Goal: Task Accomplishment & Management: Use online tool/utility

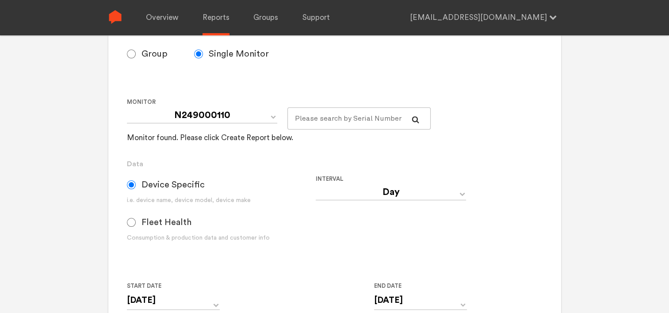
scroll to position [177, 0]
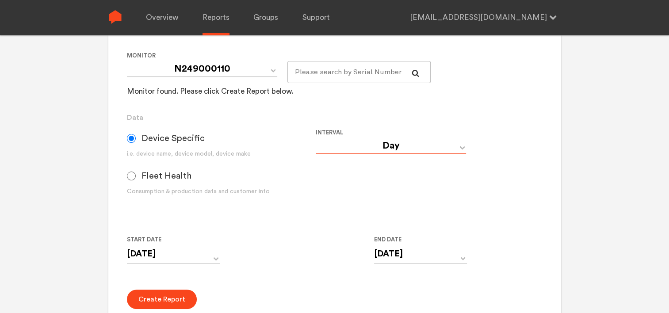
click at [411, 143] on select "Day Year Month Week Hour 30 Minute 15 Minute 5 Minute Minute" at bounding box center [391, 146] width 150 height 16
select select "Minute"
click at [316, 138] on select "Day Year Month Week Hour 30 Minute 15 Minute 5 Minute Minute" at bounding box center [391, 146] width 150 height 16
type input "[DATE] 12:00 AM"
type input "[DATE] 11:59 PM"
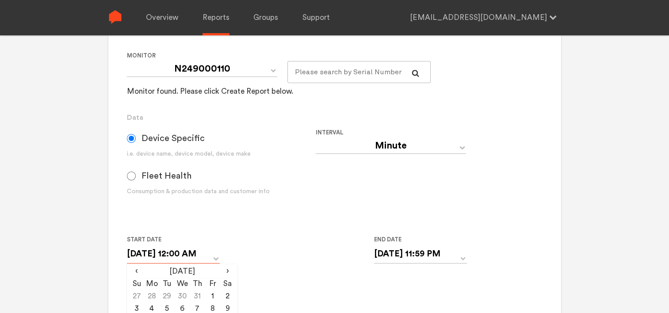
click at [209, 255] on input "[DATE] 12:00 AM" at bounding box center [173, 254] width 93 height 18
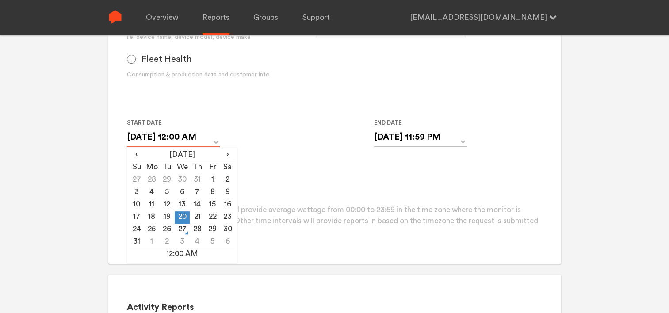
scroll to position [310, 0]
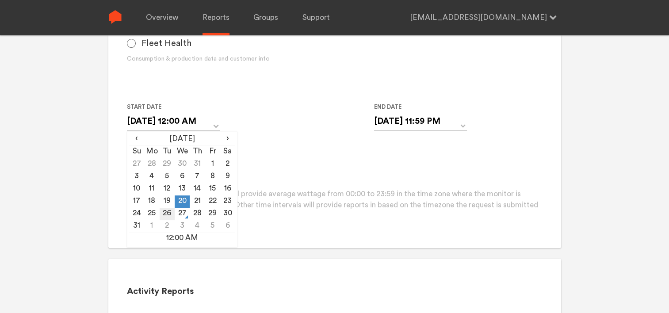
click at [164, 211] on td "26" at bounding box center [167, 214] width 15 height 12
type input "[DATE] 12:00 AM"
click at [290, 152] on form "Group Single Monitor Monitor Group Chugoku Electrical Instruments Default Group…" at bounding box center [334, 43] width 415 height 358
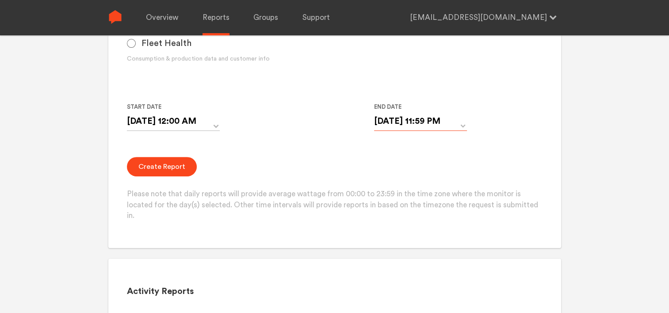
click at [451, 121] on input "[DATE] 11:59 PM" at bounding box center [420, 121] width 93 height 18
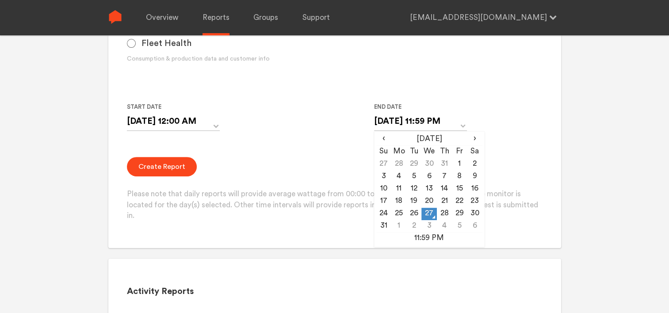
click at [495, 124] on div "Start Date [DATE] 12:00 AM ‹ [DATE] › Su Mo Tu We Th Fr Sa 27 28 29 30 31 1 2 3…" at bounding box center [316, 122] width 378 height 40
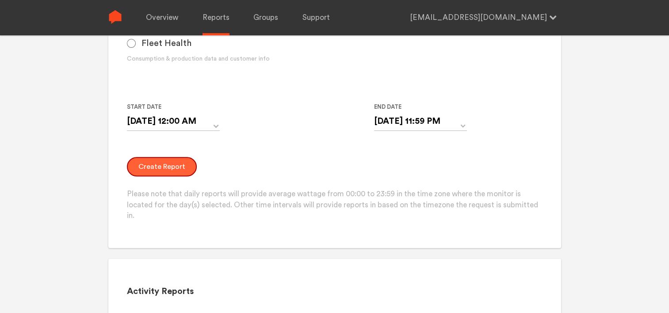
click at [159, 163] on button "Create Report" at bounding box center [162, 166] width 70 height 19
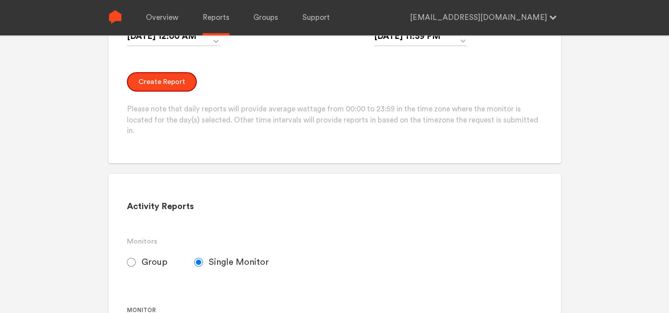
scroll to position [398, 0]
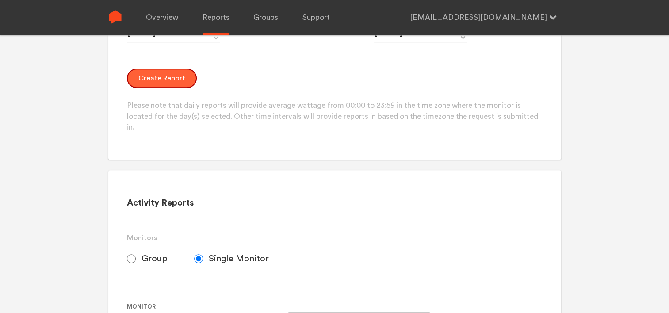
click at [157, 84] on button "Create Report" at bounding box center [162, 78] width 70 height 19
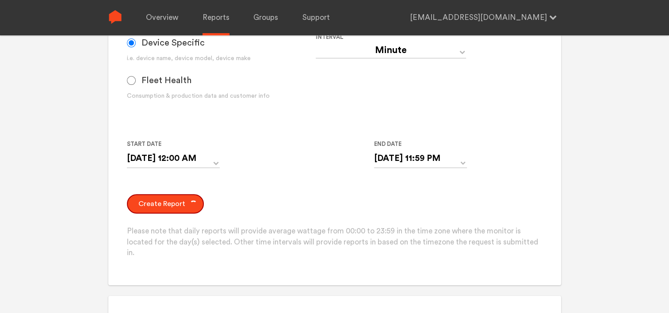
scroll to position [265, 0]
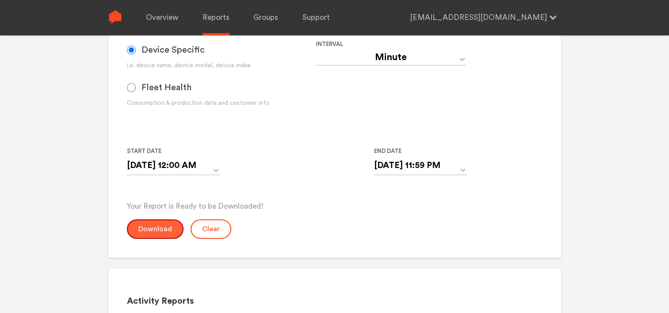
click at [165, 227] on button "Download" at bounding box center [155, 228] width 57 height 19
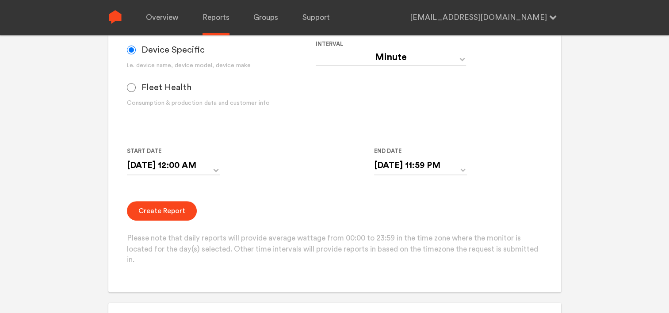
click at [285, 138] on form "Group Single Monitor Monitor Group Chugoku Electrical Instruments Default Group…" at bounding box center [334, 87] width 415 height 358
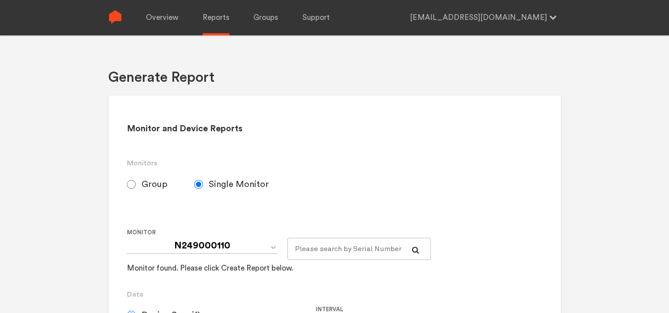
scroll to position [0, 0]
click at [151, 15] on link "Overview" at bounding box center [162, 17] width 32 height 35
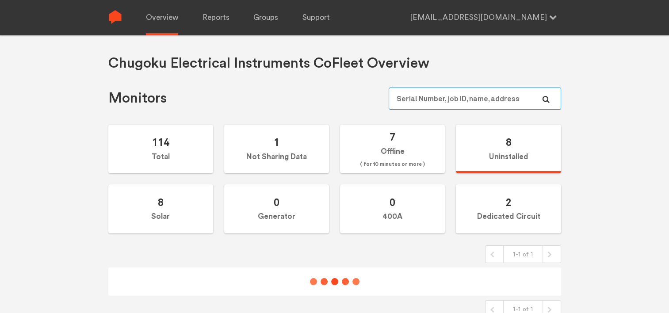
click at [432, 99] on input "text" at bounding box center [475, 99] width 172 height 22
paste input "E245000016"
type input "E245000016"
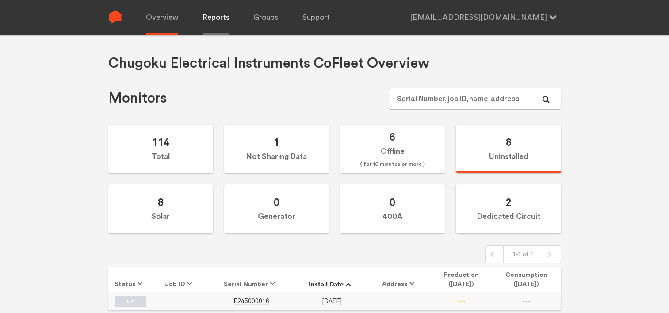
click at [223, 20] on link "Reports" at bounding box center [216, 17] width 27 height 35
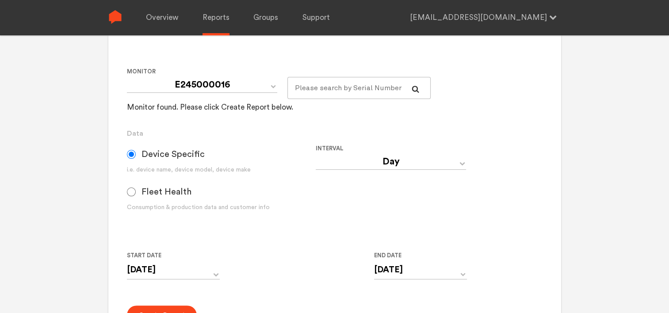
scroll to position [177, 0]
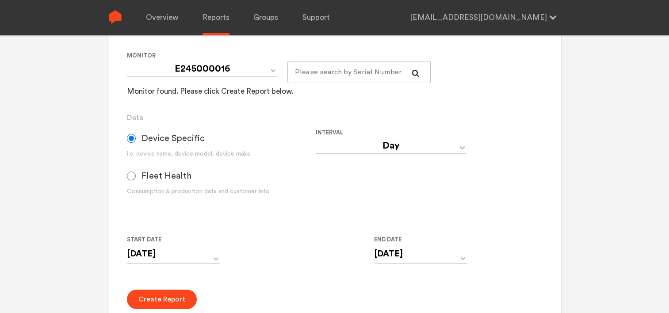
drag, startPoint x: 380, startPoint y: 136, endPoint x: 380, endPoint y: 141, distance: 4.5
click at [380, 138] on div "Interval Day Year Month Week Hour 30 Minute 15 Minute 5 Minute Minute" at bounding box center [410, 168] width 189 height 83
click at [380, 143] on select "Day Year Month Week Hour 30 Minute 15 Minute 5 Minute Minute" at bounding box center [391, 146] width 150 height 16
select select "Minute"
click at [316, 138] on select "Day Year Month Week Hour 30 Minute 15 Minute 5 Minute Minute" at bounding box center [391, 146] width 150 height 16
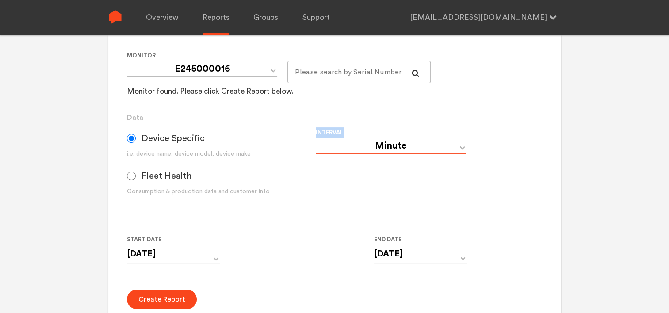
type input "[DATE] 12:00 AM"
type input "[DATE] 11:59 PM"
click at [206, 254] on input "[DATE] 12:00 AM" at bounding box center [173, 254] width 93 height 18
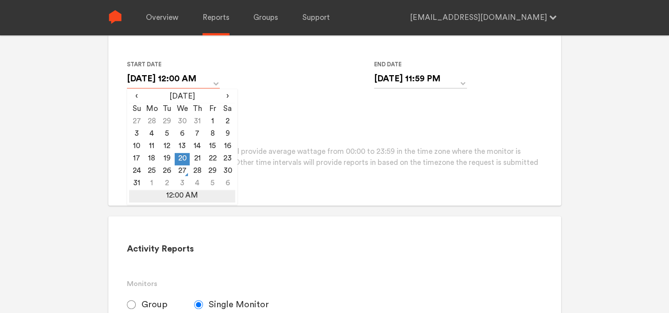
scroll to position [354, 0]
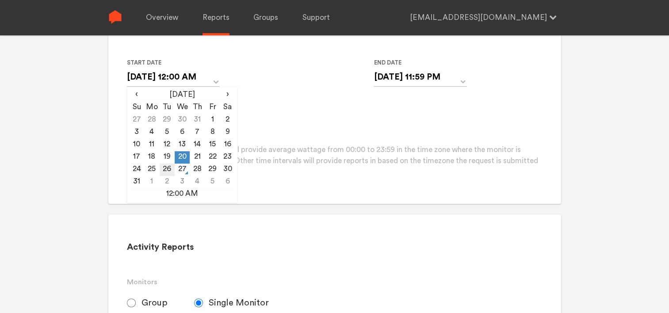
click at [166, 166] on td "26" at bounding box center [167, 170] width 15 height 12
type input "[DATE] 12:00 AM"
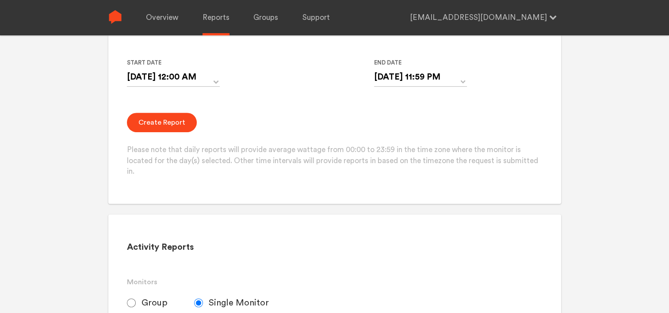
drag, startPoint x: 239, startPoint y: 125, endPoint x: 262, endPoint y: 115, distance: 25.2
click at [242, 124] on div "Create Report Please note that daily reports will provide average wattage from …" at bounding box center [334, 145] width 415 height 65
click at [159, 124] on button "Create Report" at bounding box center [162, 122] width 70 height 19
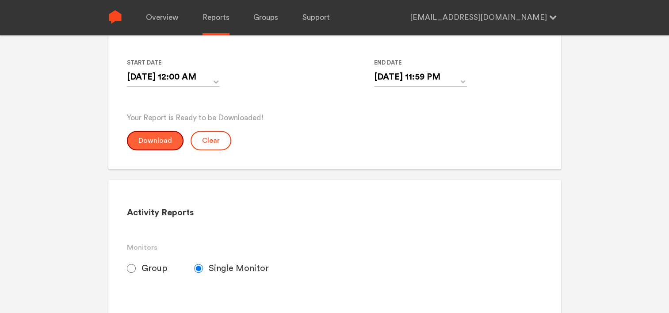
click at [148, 142] on button "Download" at bounding box center [155, 140] width 57 height 19
